Goal: Find contact information: Find contact information

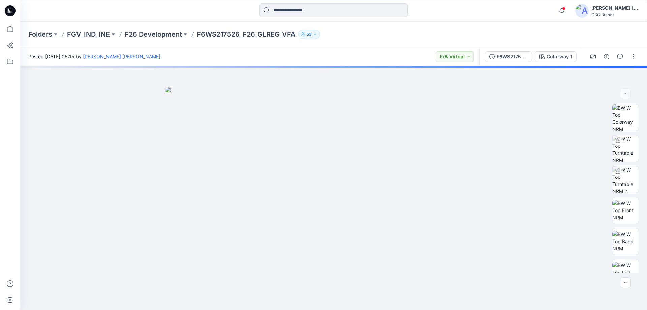
click at [609, 13] on div "CSC Brands" at bounding box center [614, 14] width 47 height 5
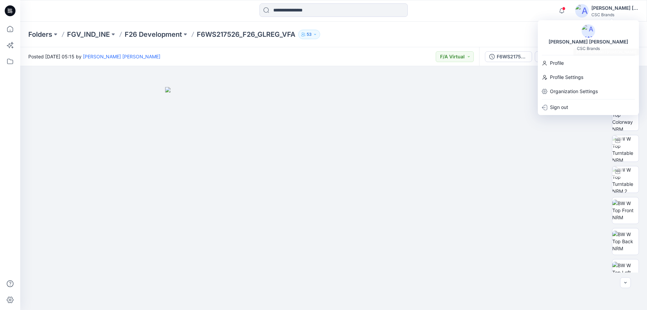
click at [585, 31] on img at bounding box center [588, 30] width 13 height 13
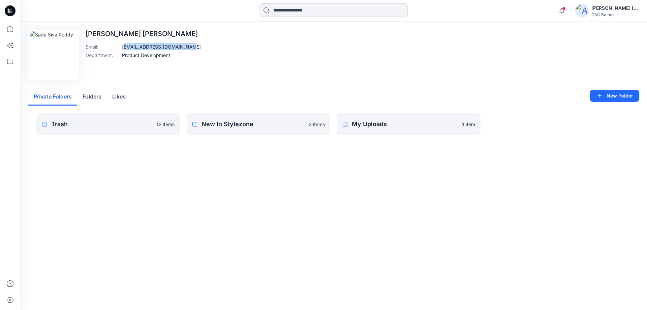
drag, startPoint x: 124, startPoint y: 47, endPoint x: 193, endPoint y: 47, distance: 69.4
click at [188, 47] on p "[EMAIL_ADDRESS][DOMAIN_NAME]" at bounding box center [161, 46] width 79 height 7
